Goal: Information Seeking & Learning: Learn about a topic

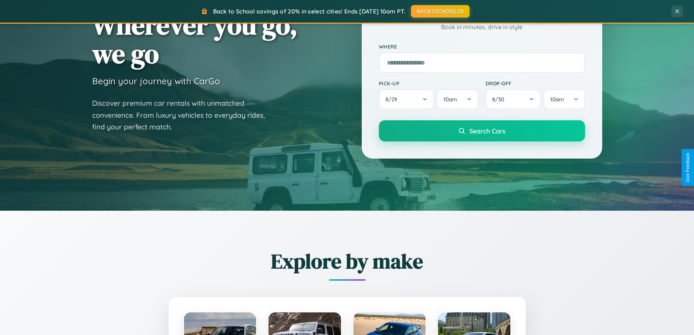
scroll to position [314, 0]
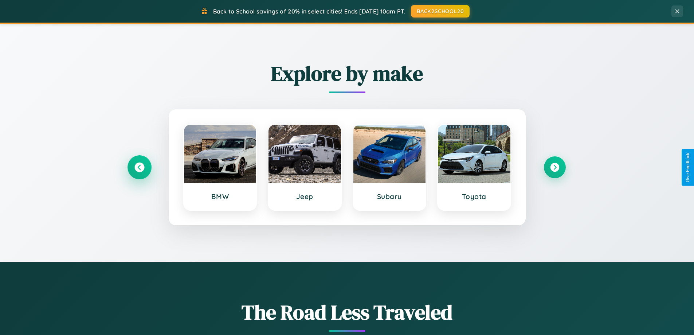
click at [139, 167] on icon at bounding box center [139, 168] width 10 height 10
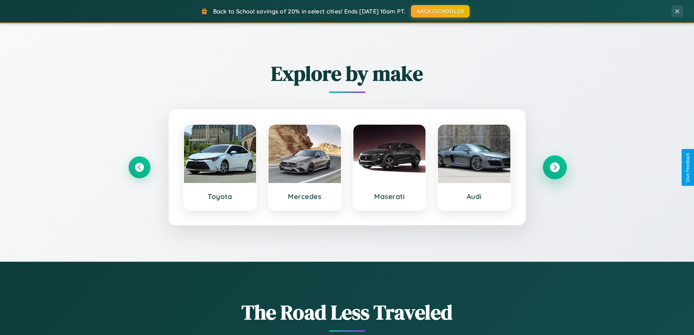
click at [555, 167] on icon at bounding box center [555, 168] width 10 height 10
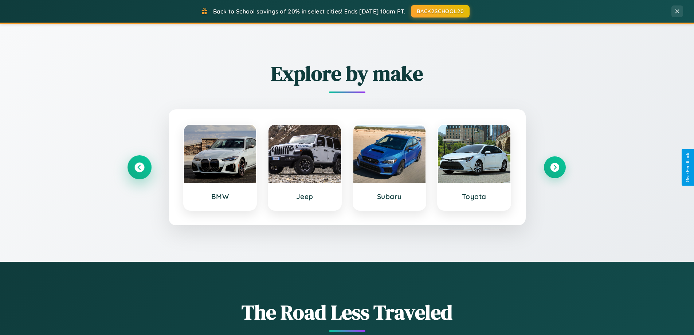
click at [139, 167] on icon at bounding box center [139, 168] width 10 height 10
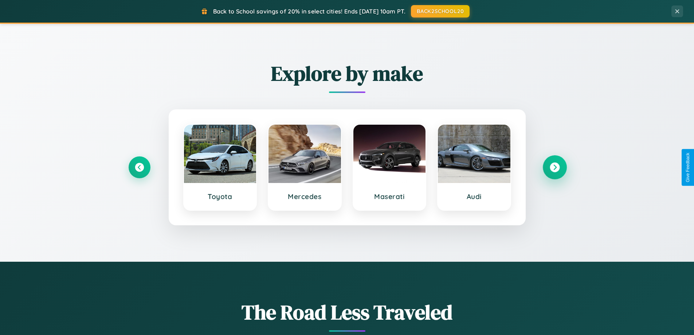
click at [555, 167] on icon at bounding box center [555, 168] width 10 height 10
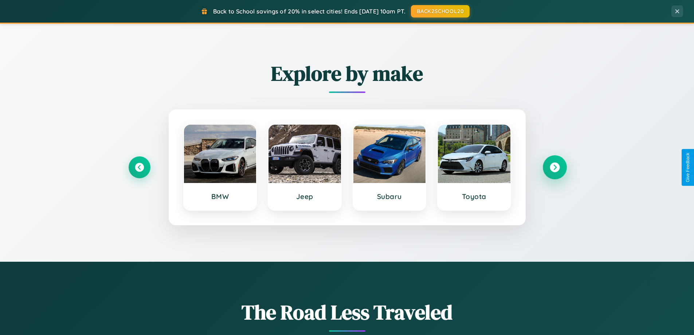
scroll to position [501, 0]
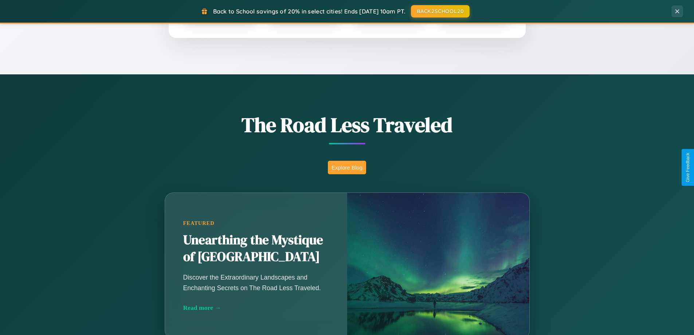
click at [347, 167] on button "Explore Blog" at bounding box center [347, 167] width 38 height 13
